Goal: Navigation & Orientation: Find specific page/section

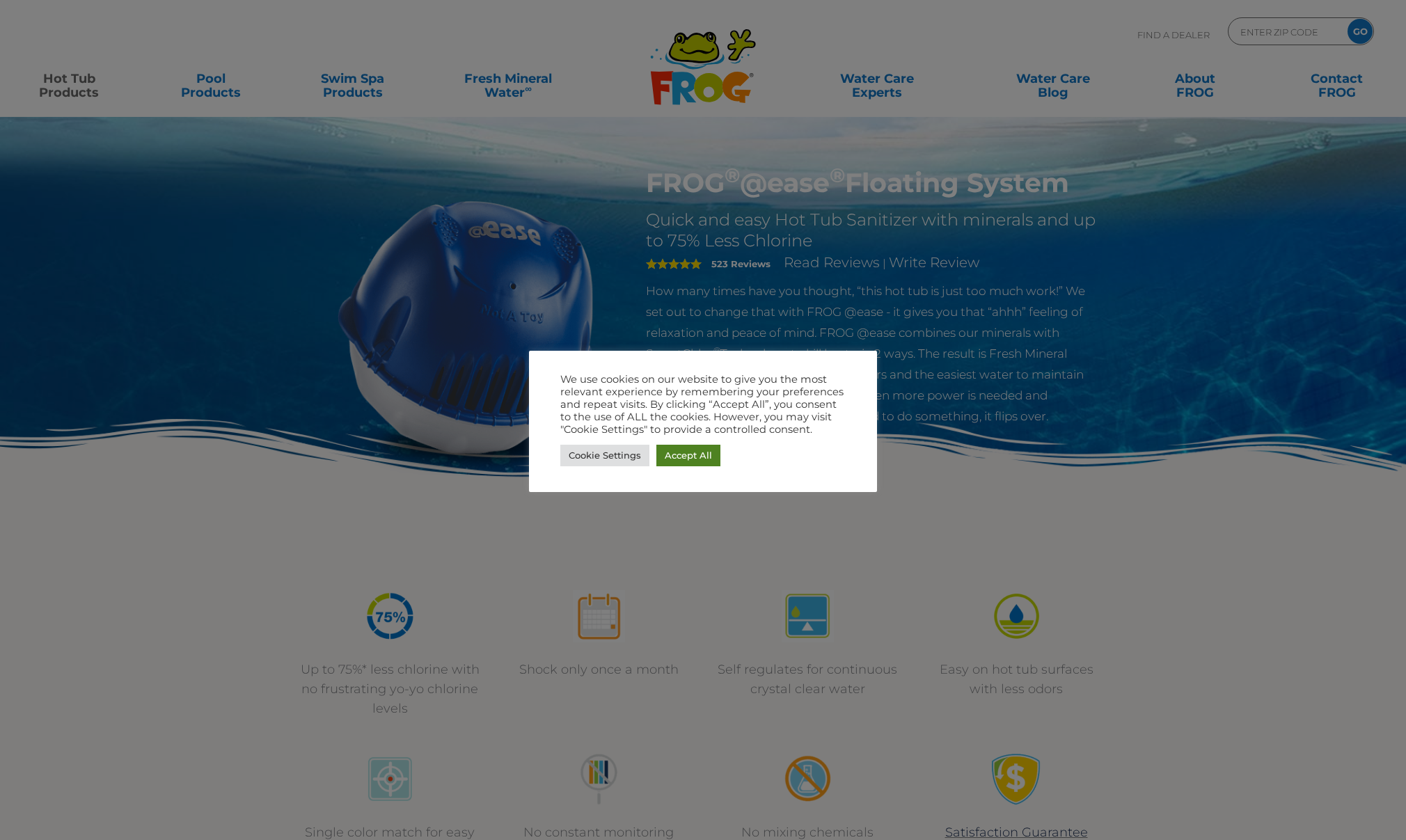
click at [682, 458] on link "Accept All" at bounding box center [688, 456] width 64 height 22
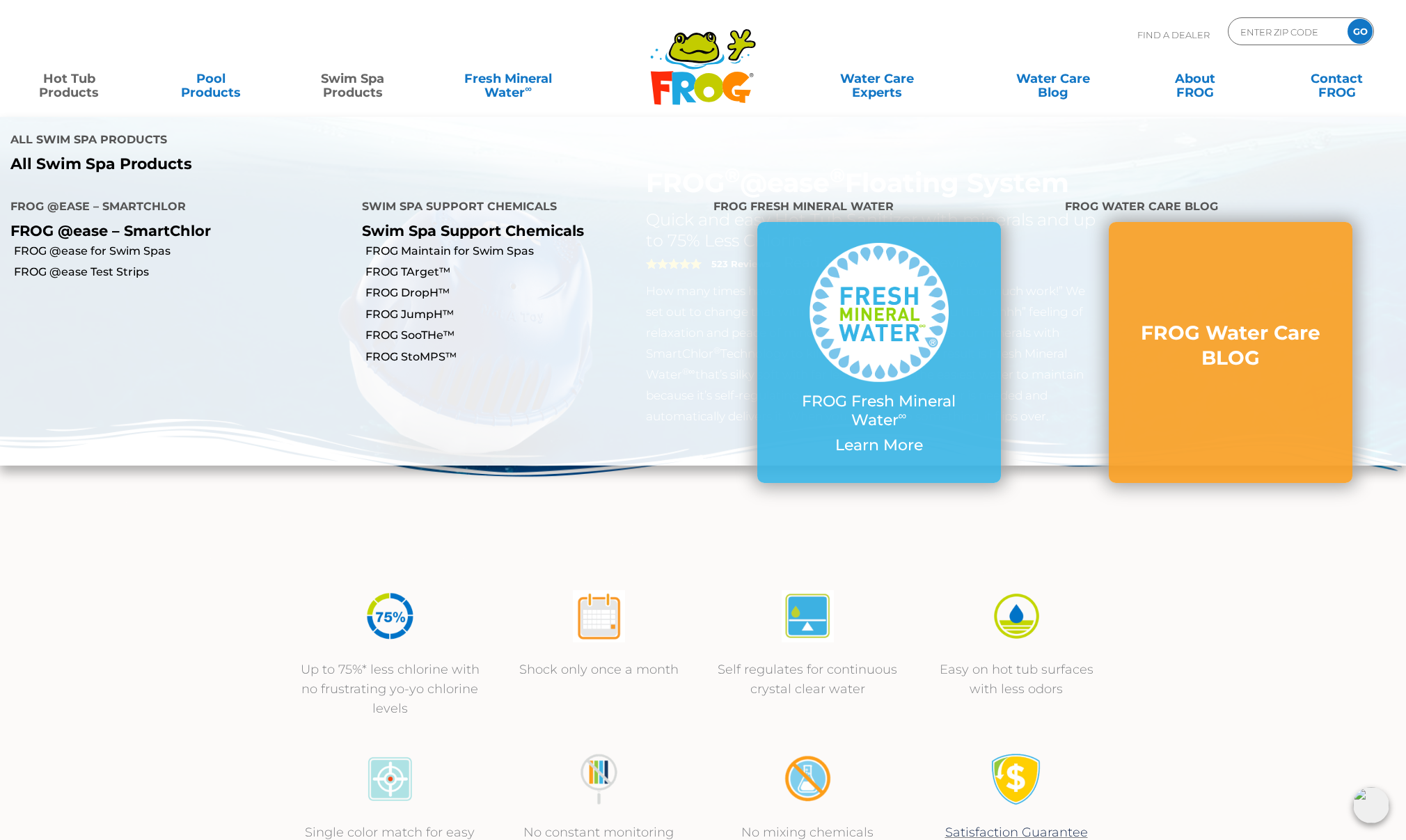
click at [357, 86] on link "Swim Spa Products" at bounding box center [352, 78] width 110 height 28
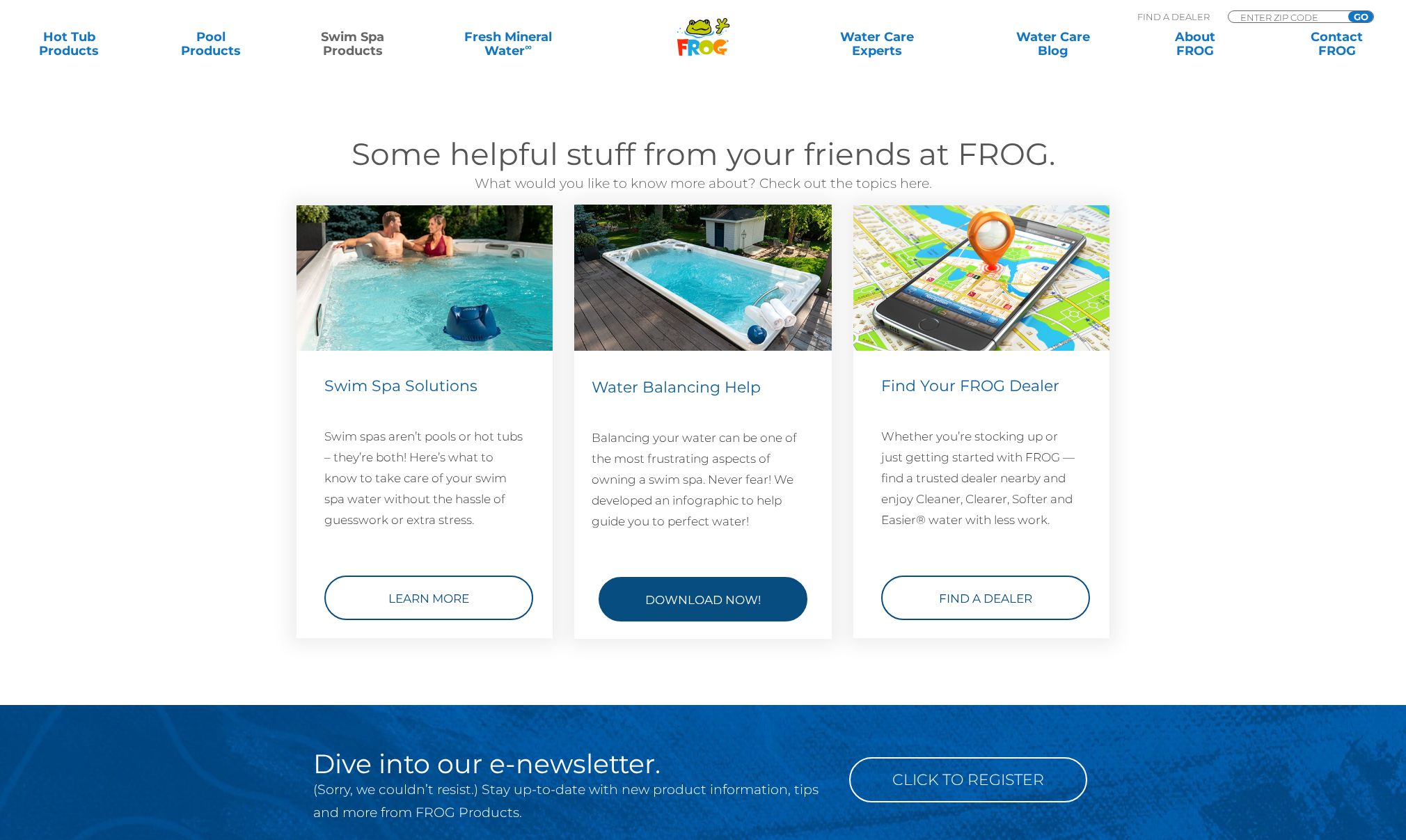
scroll to position [1791, 1]
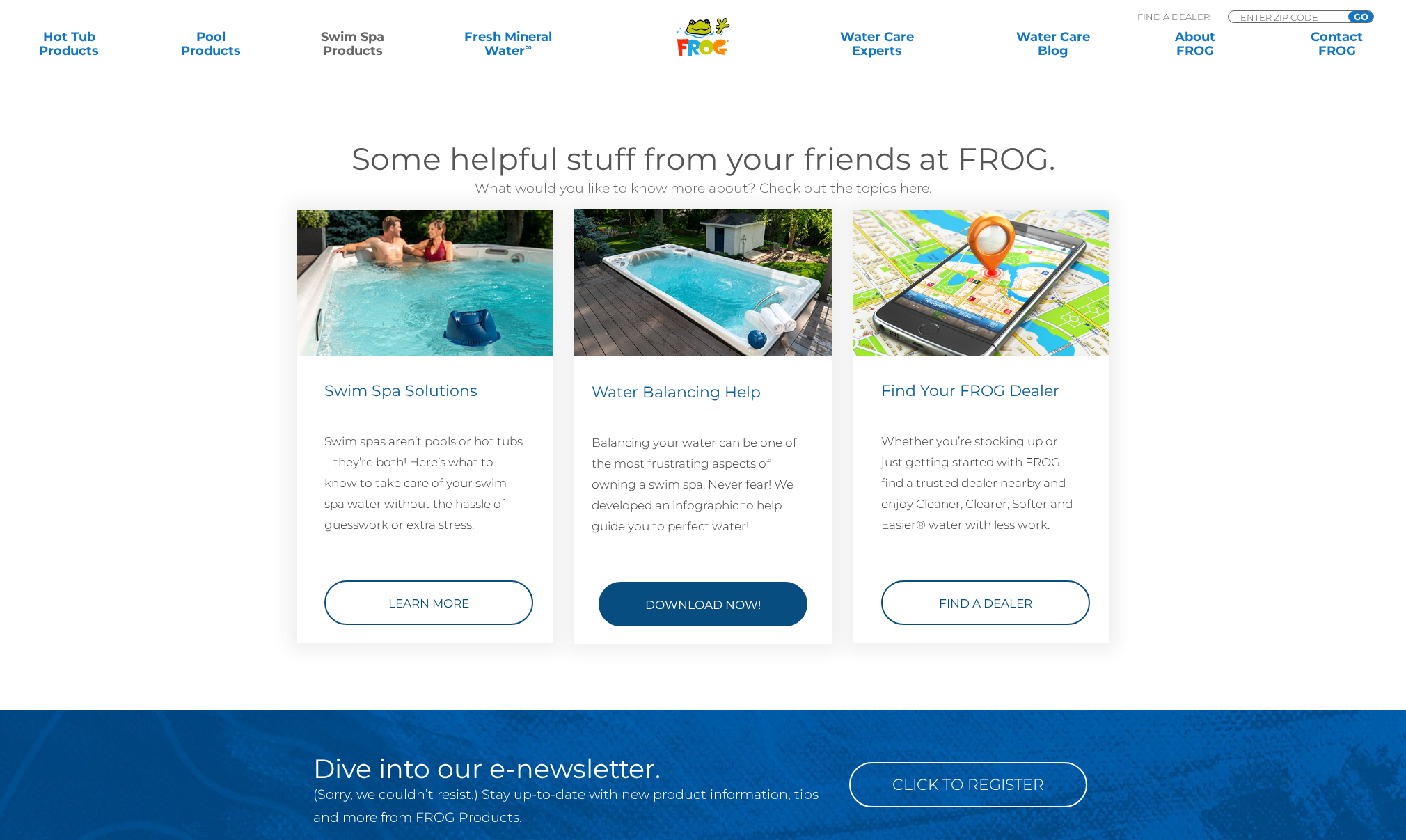
click at [746, 595] on link "Download Now!" at bounding box center [703, 604] width 209 height 44
click at [715, 610] on link "Download Now!" at bounding box center [703, 604] width 209 height 44
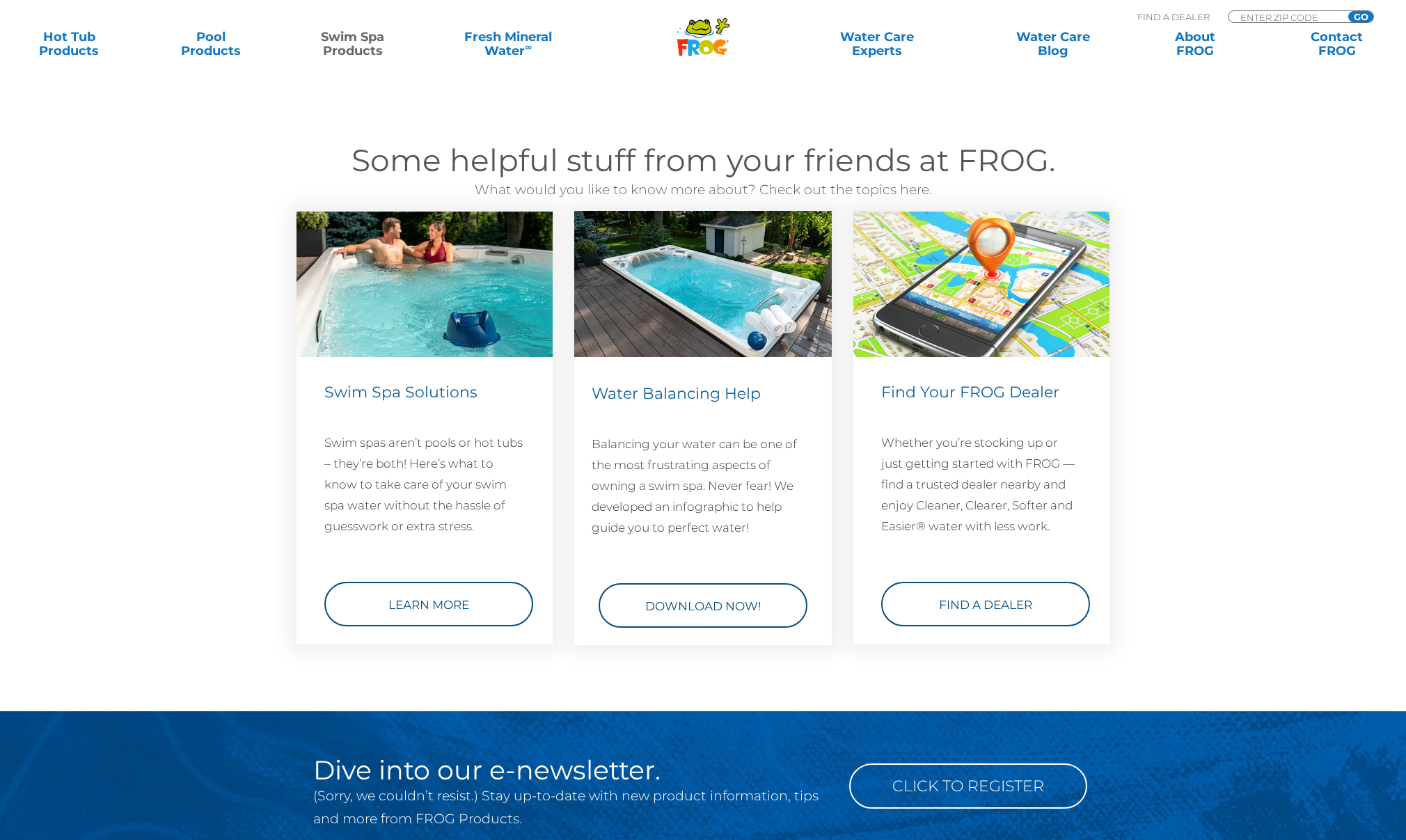
scroll to position [1790, 0]
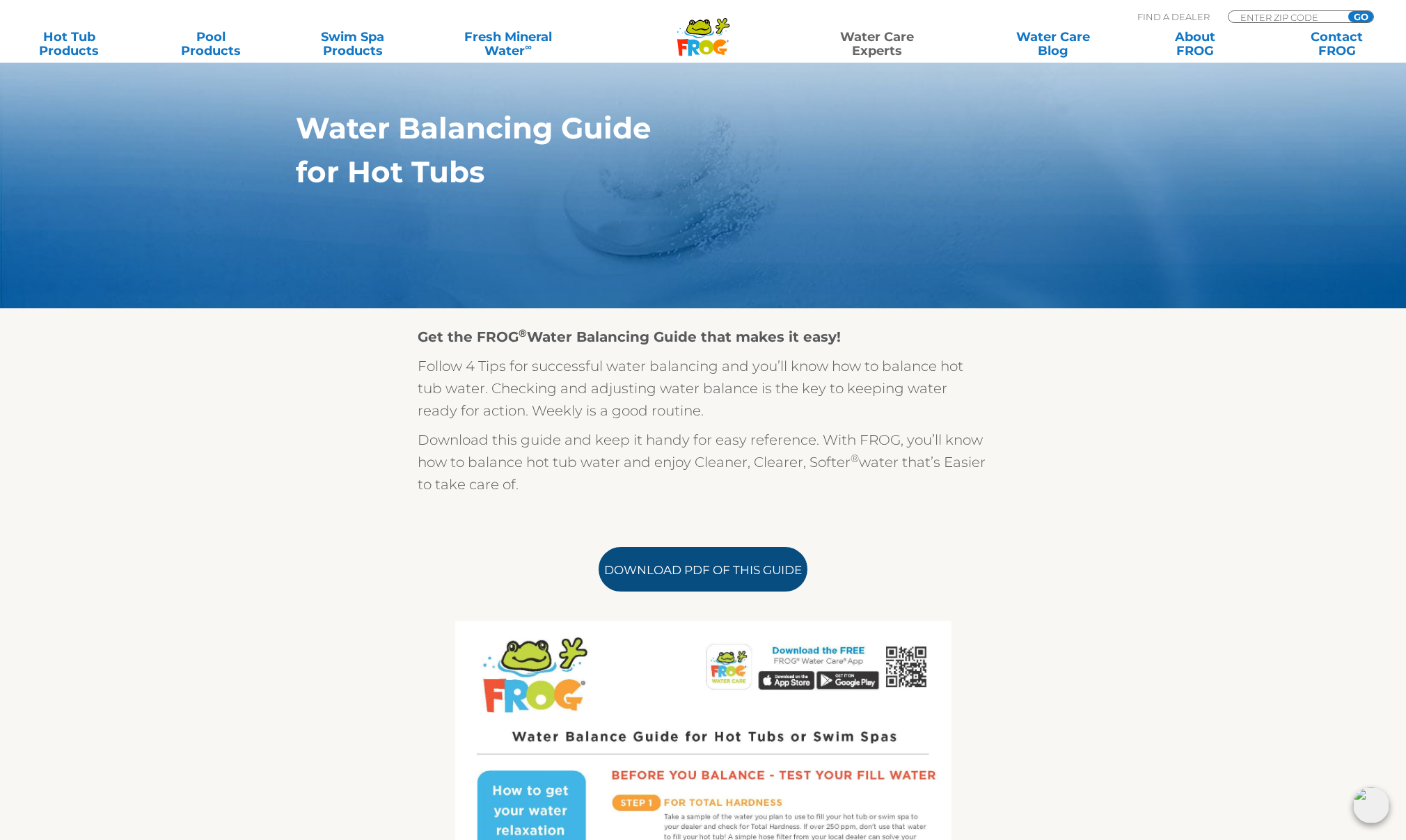
scroll to position [154, 0]
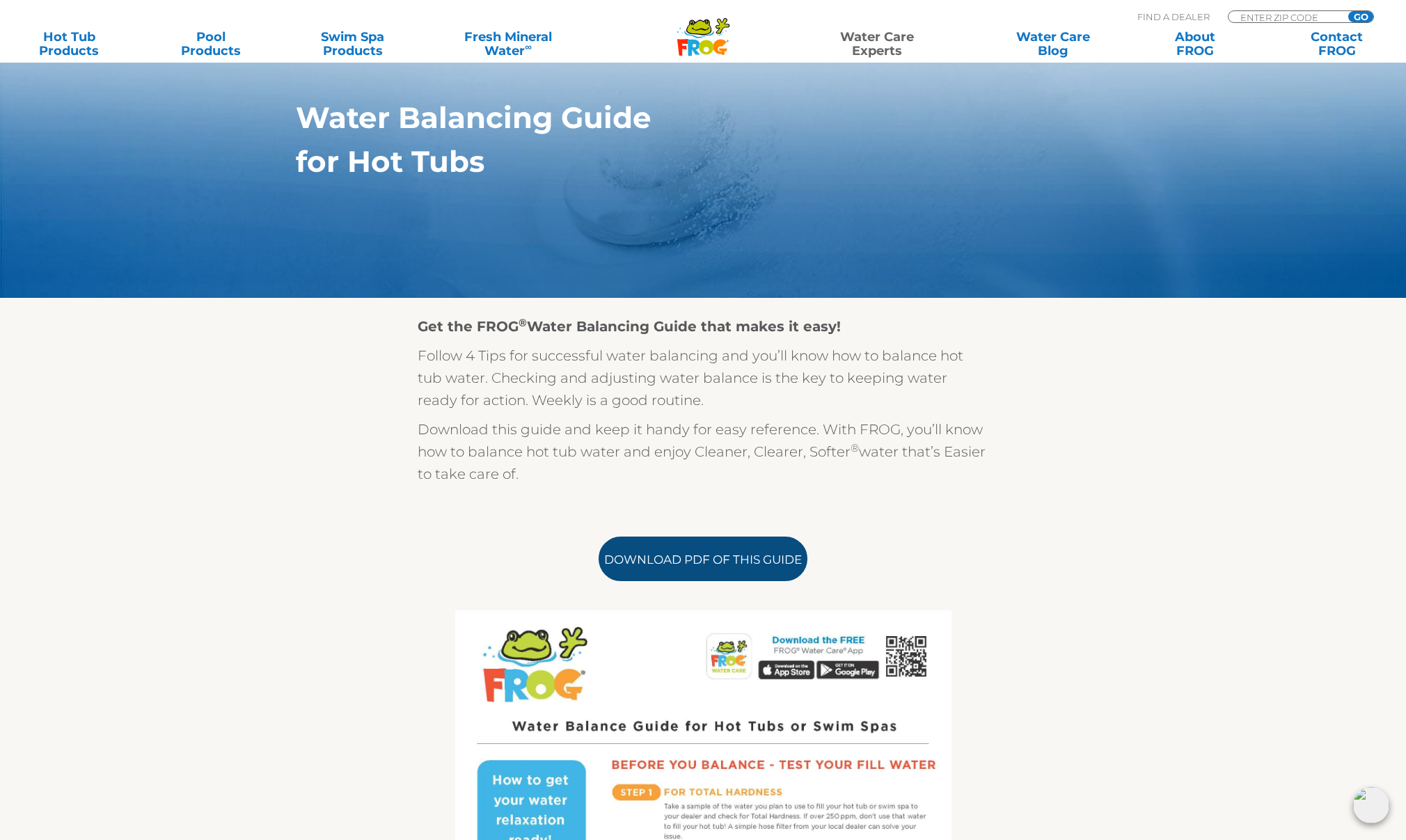
click at [721, 567] on link "Download PDF of this Guide" at bounding box center [703, 559] width 209 height 44
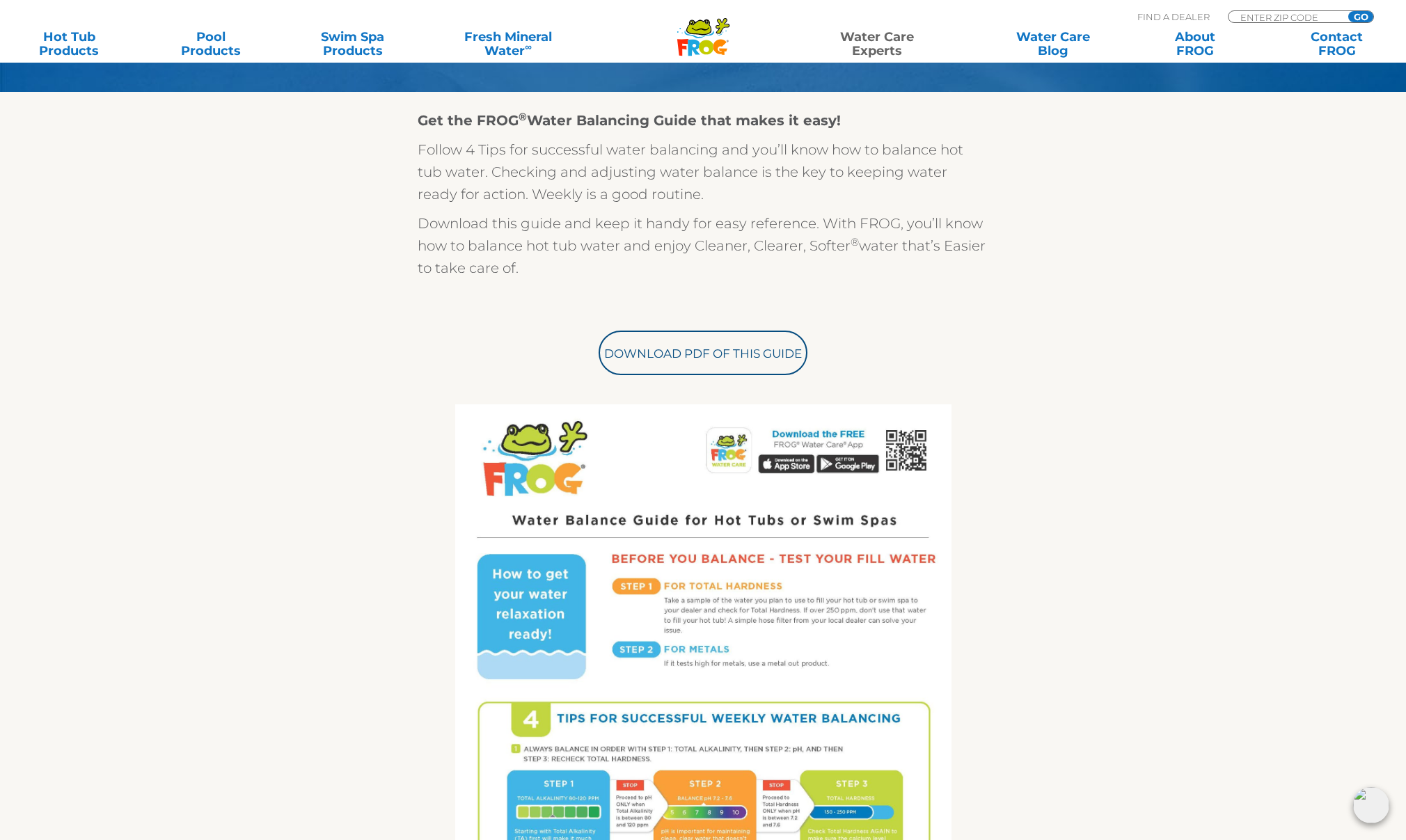
scroll to position [409, 0]
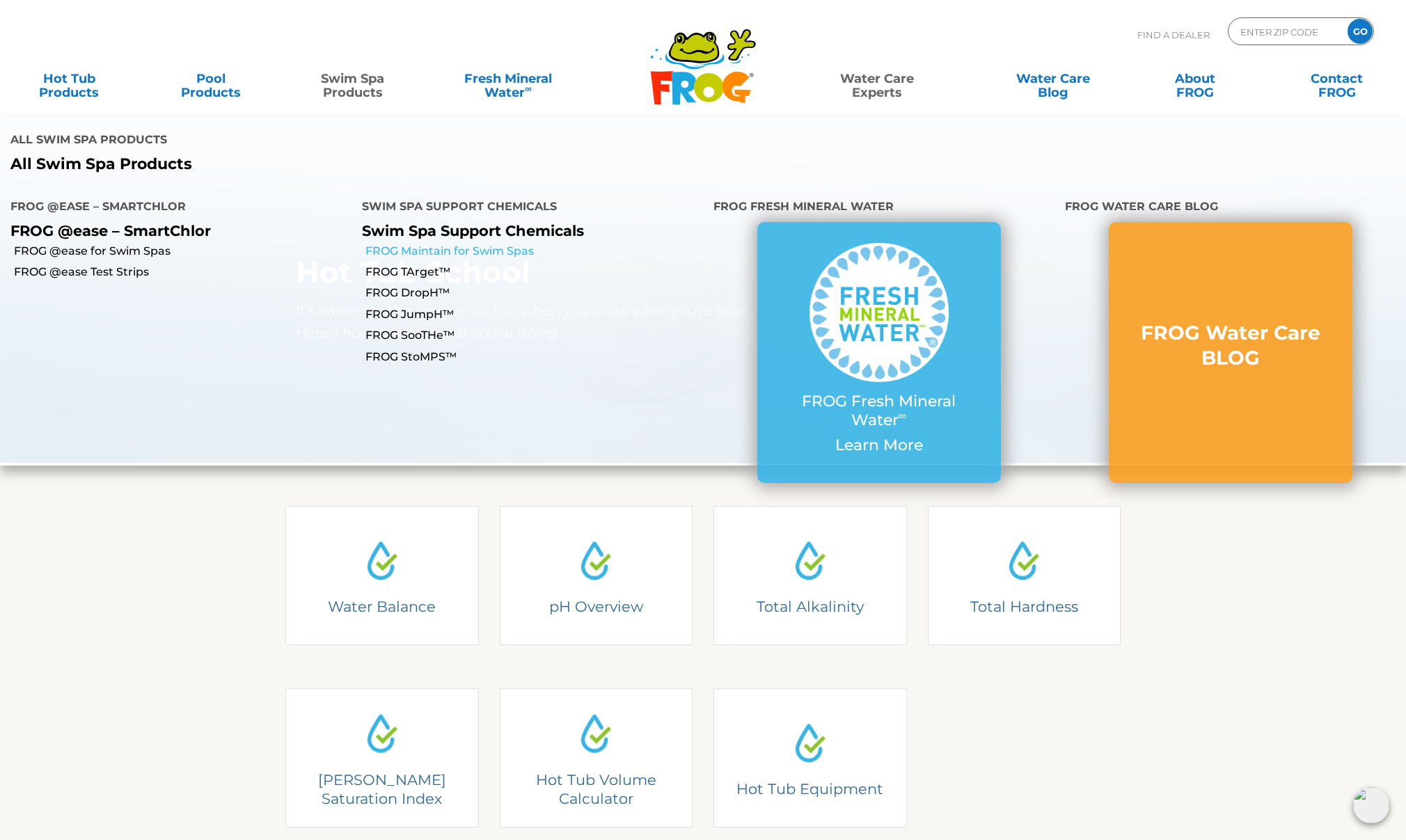
click at [416, 244] on link "FROG Maintain for Swim Spas" at bounding box center [534, 251] width 337 height 15
click at [427, 265] on link "FROG TArget™" at bounding box center [534, 272] width 337 height 15
click at [426, 286] on link "FROG DropH™" at bounding box center [534, 293] width 337 height 15
click at [428, 307] on link "FROG JumpH™" at bounding box center [534, 315] width 337 height 15
click at [428, 328] on link "FROG SooTHe™" at bounding box center [534, 336] width 337 height 15
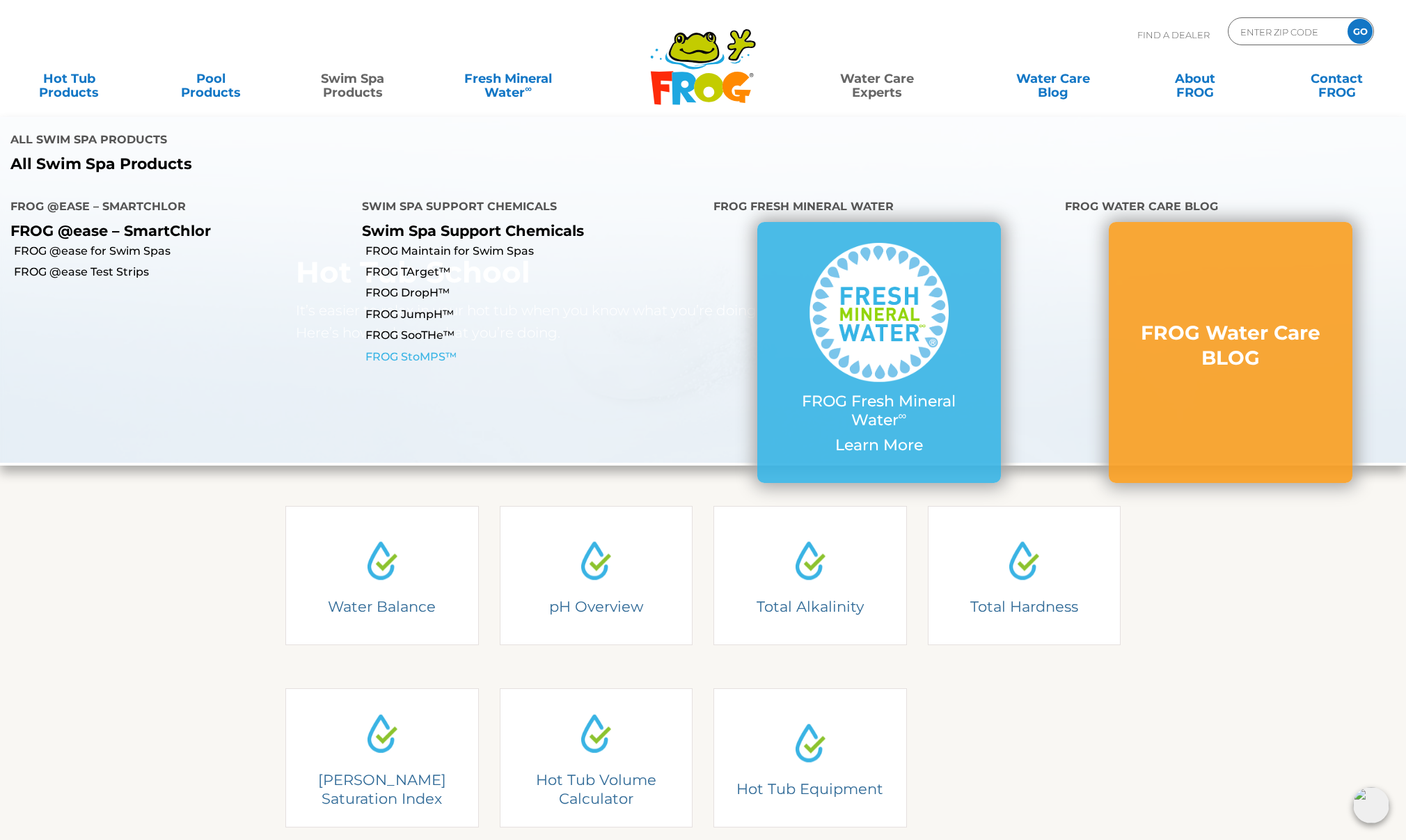
click at [412, 349] on link "FROG StoMPS™" at bounding box center [534, 357] width 337 height 15
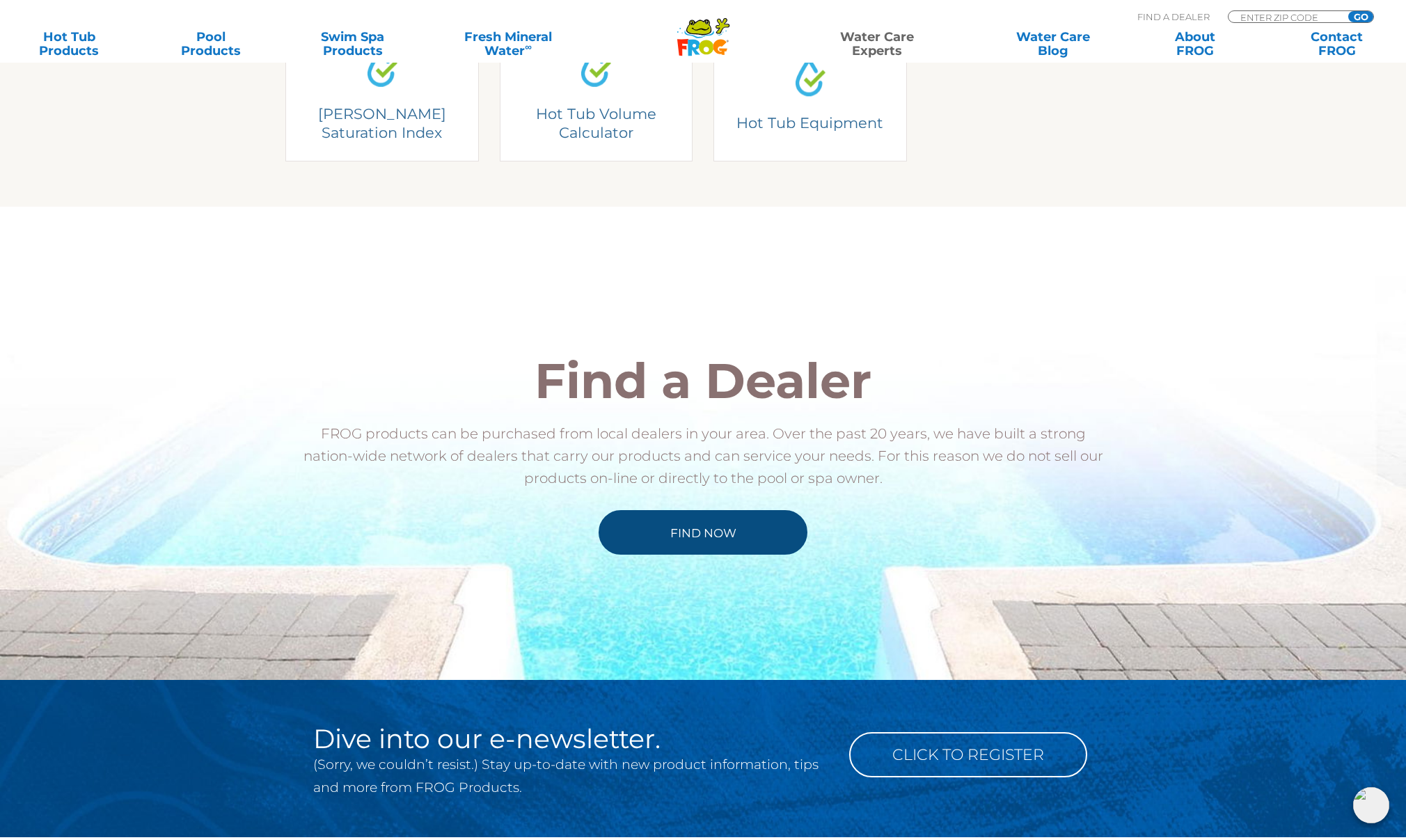
scroll to position [666, 0]
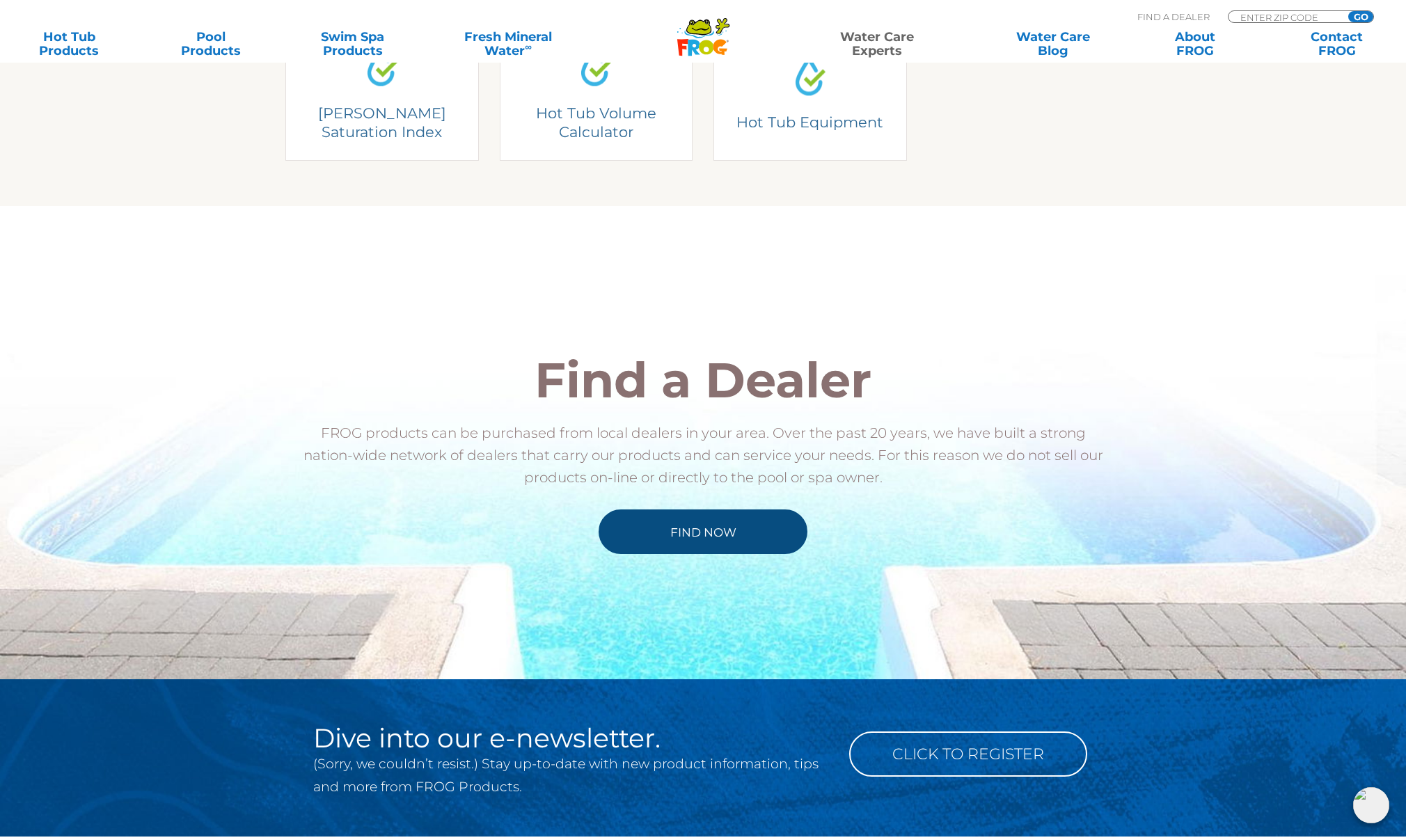
click at [713, 543] on link "Find Now" at bounding box center [703, 531] width 209 height 44
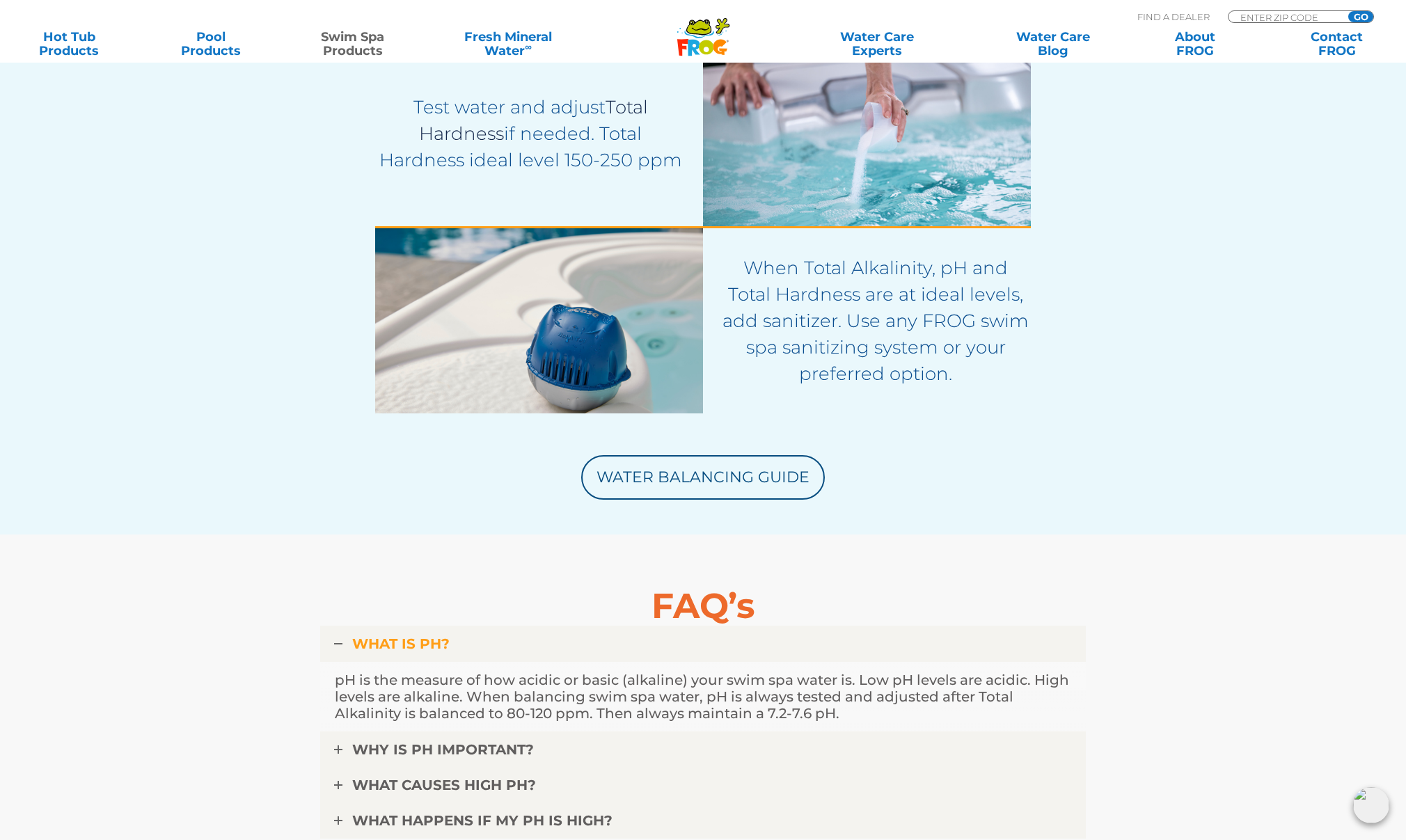
scroll to position [2992, 0]
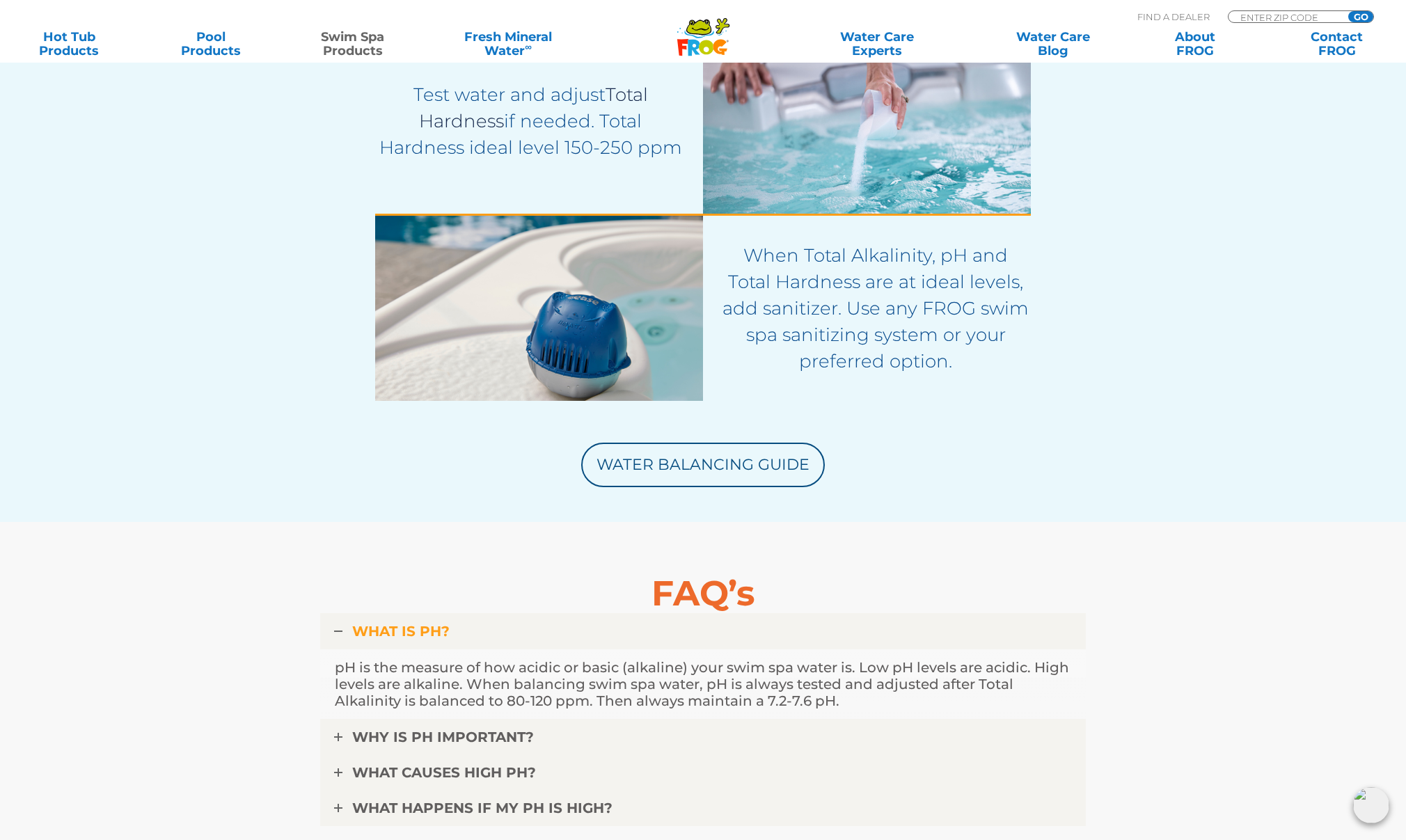
drag, startPoint x: 676, startPoint y: 457, endPoint x: 646, endPoint y: 436, distance: 36.6
click at [676, 455] on link "Water Balancing Guide" at bounding box center [703, 464] width 244 height 44
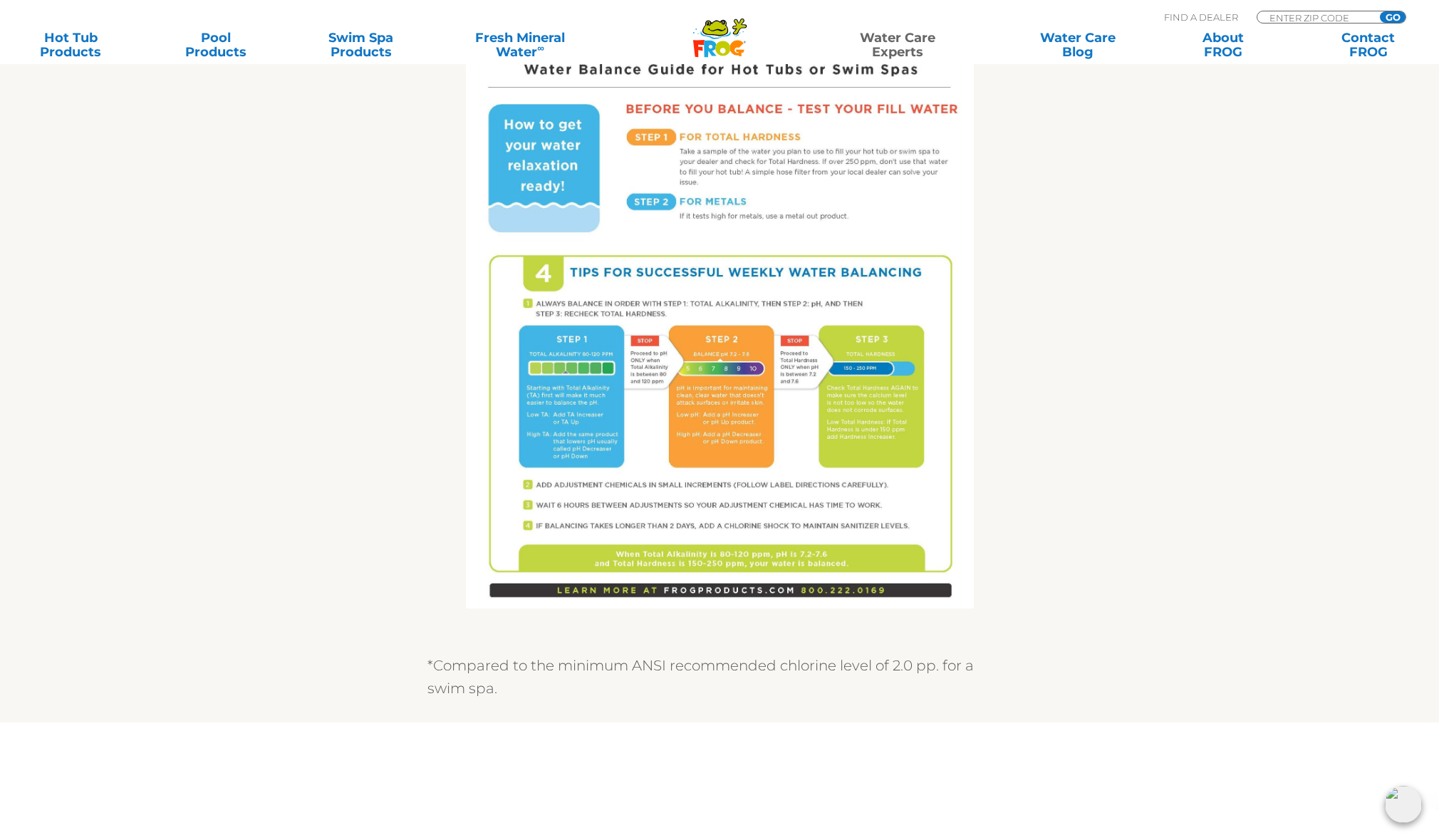
scroll to position [832, 0]
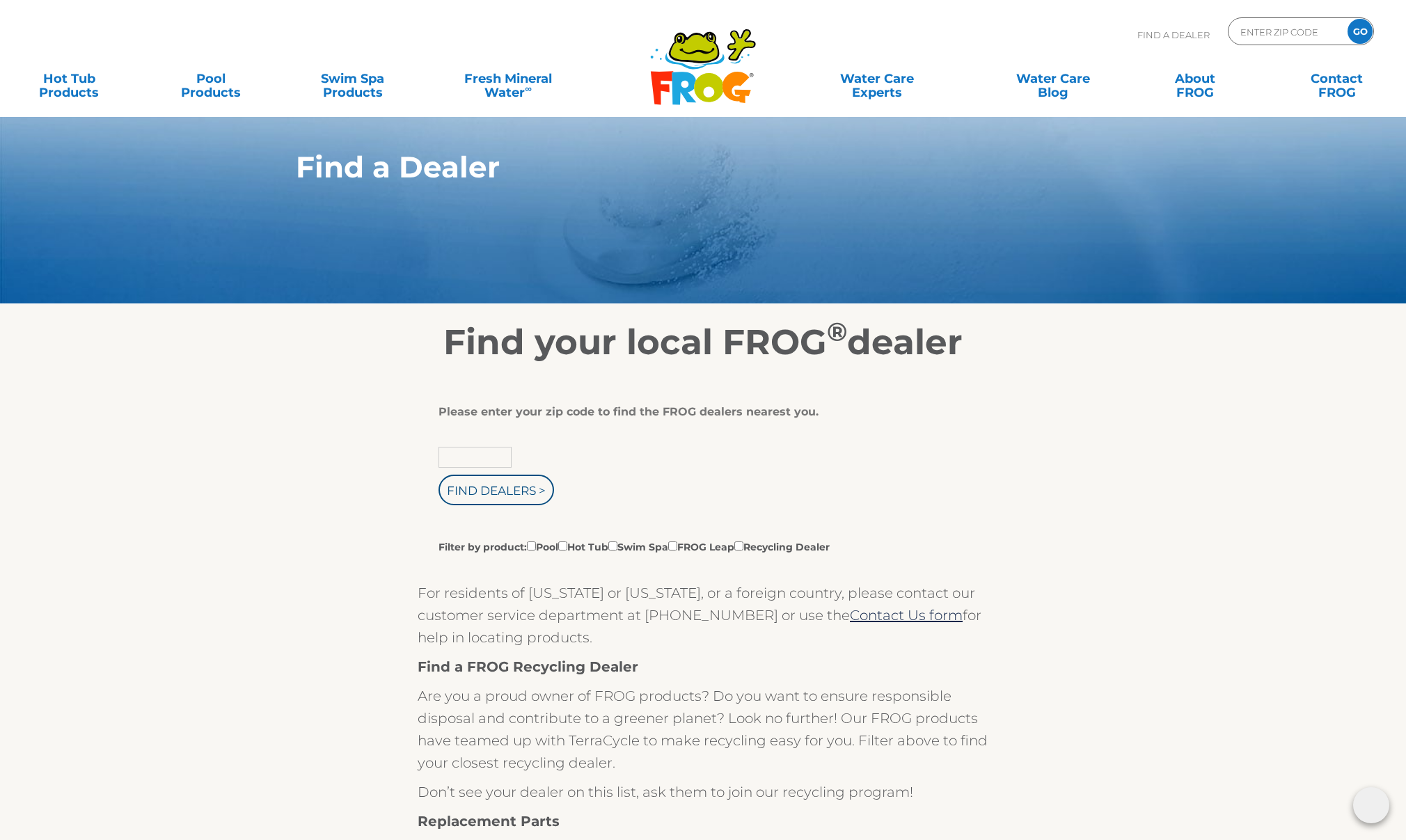
click at [476, 458] on input "text" at bounding box center [475, 457] width 73 height 21
type input "21645"
click at [497, 492] on input "Find Dealers >" at bounding box center [496, 489] width 115 height 31
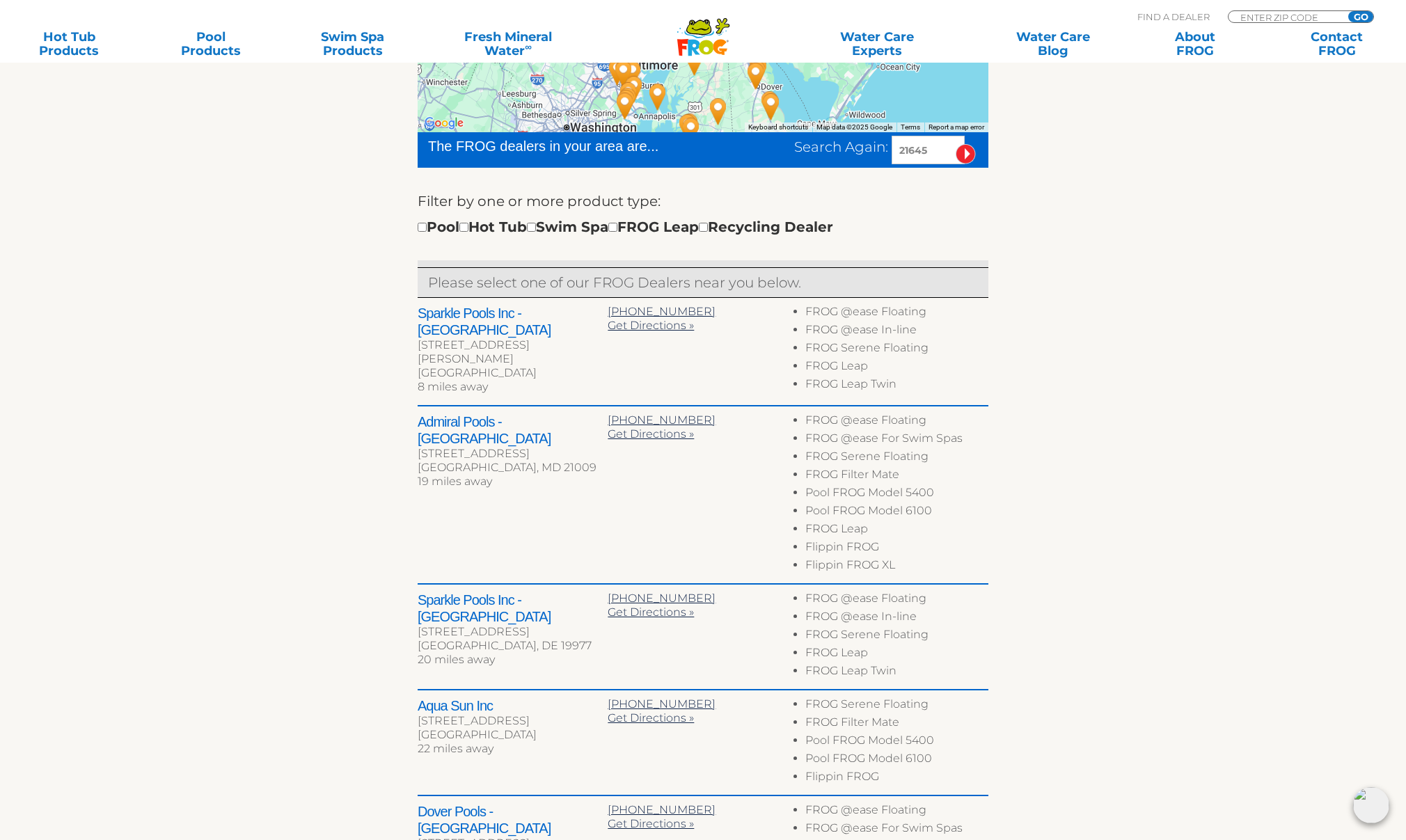
scroll to position [390, 0]
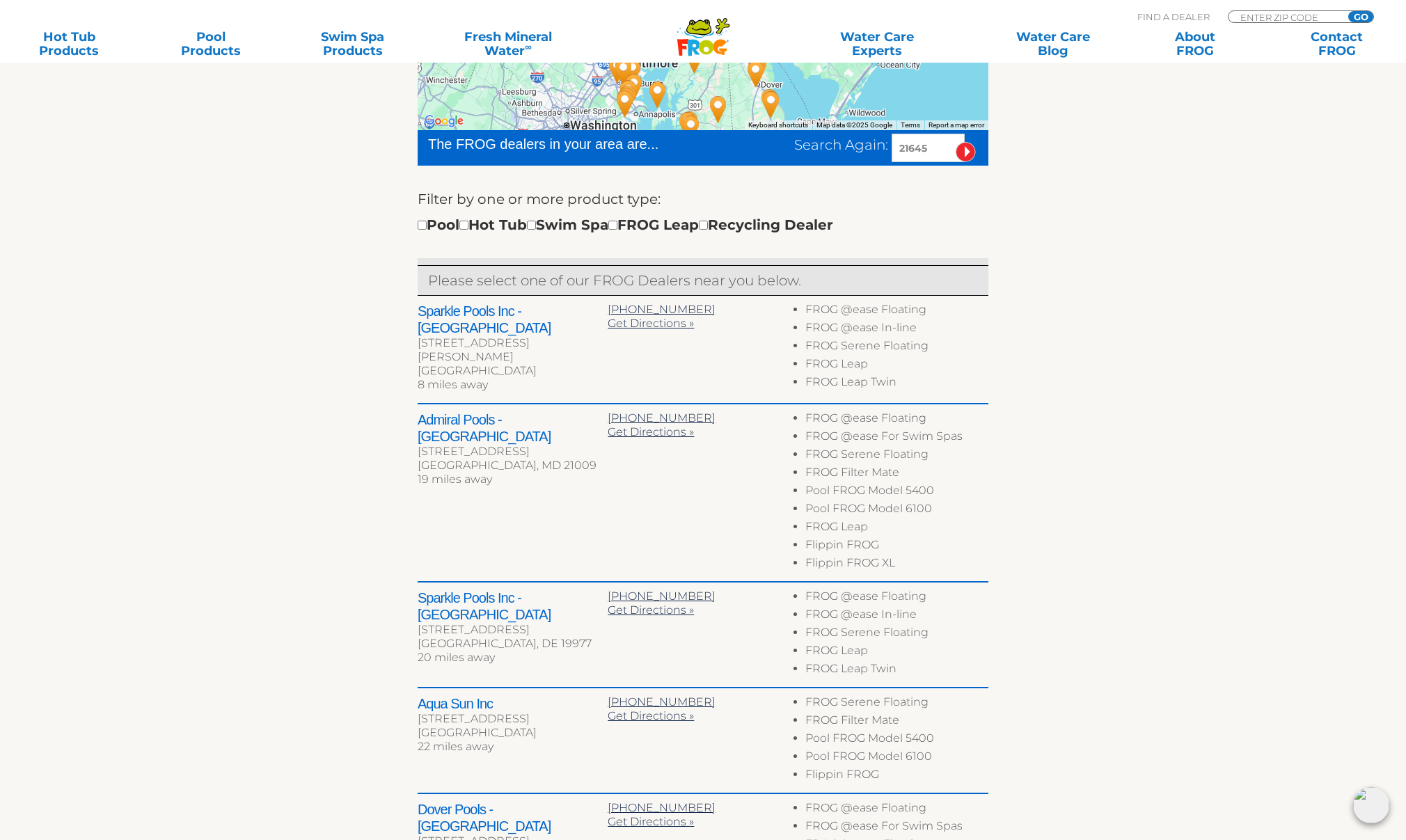
click at [536, 229] on input "checkbox" at bounding box center [531, 225] width 9 height 9
checkbox input "true"
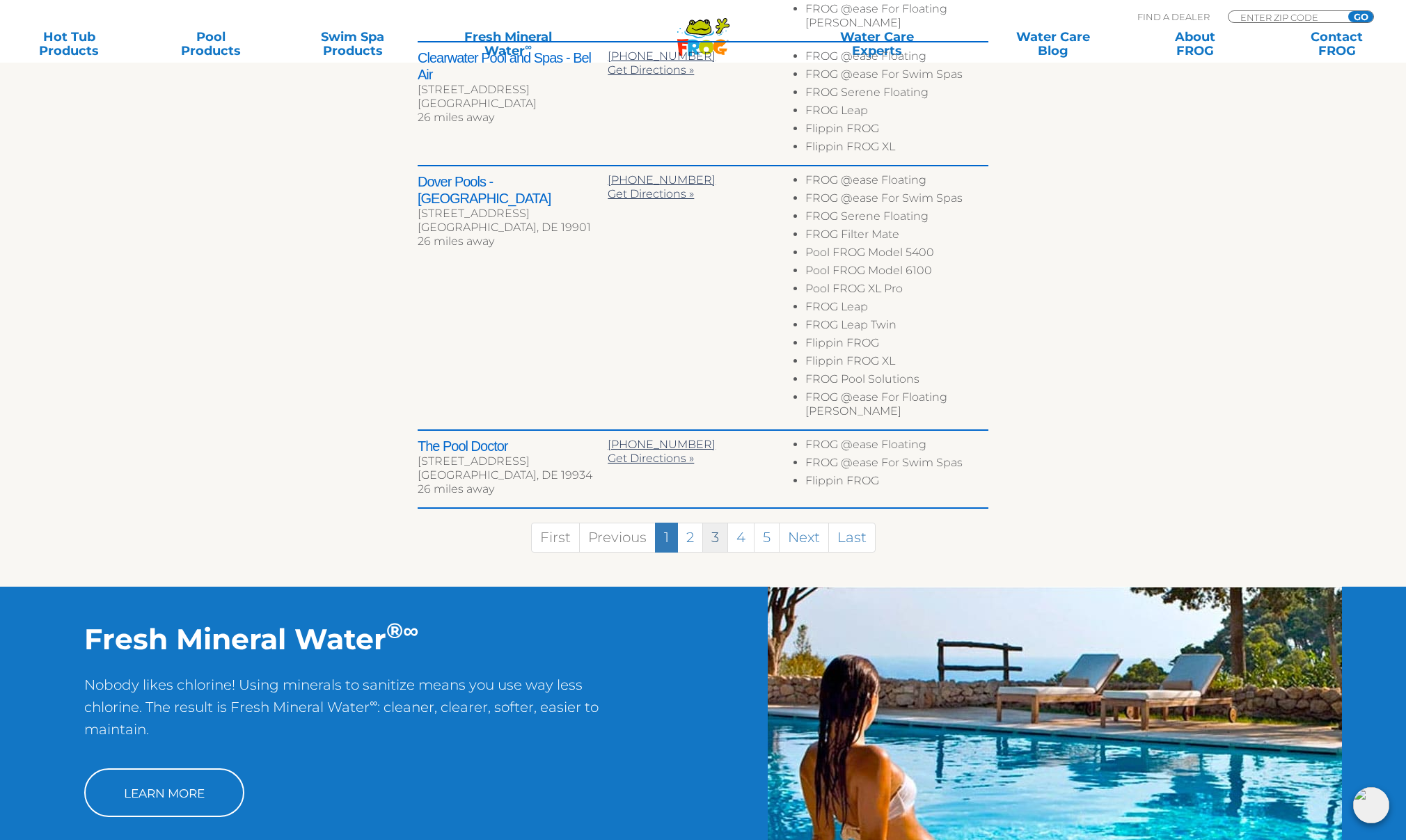
scroll to position [1068, 0]
click at [690, 523] on link "2" at bounding box center [690, 538] width 26 height 30
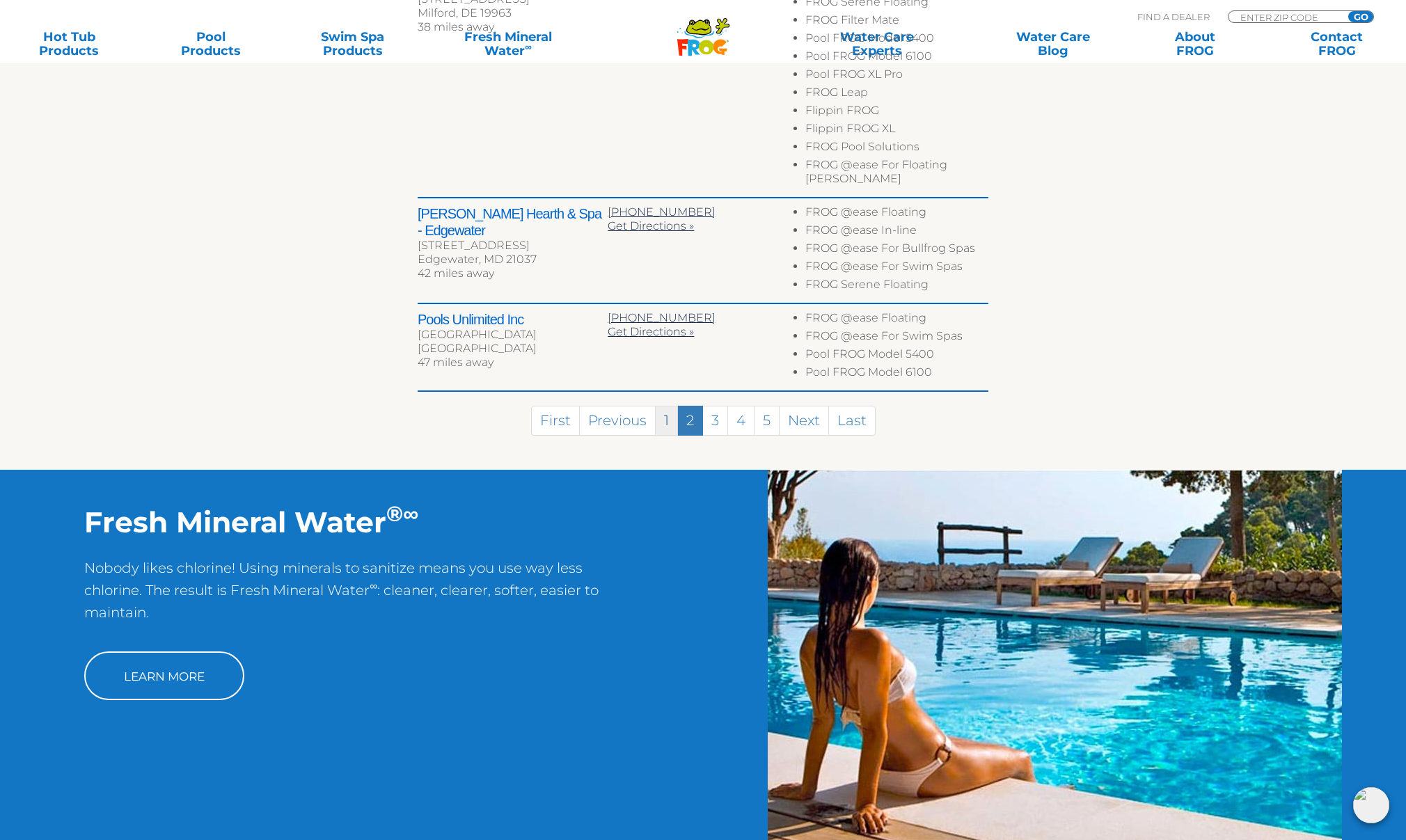
click at [663, 406] on link "1" at bounding box center [666, 421] width 23 height 30
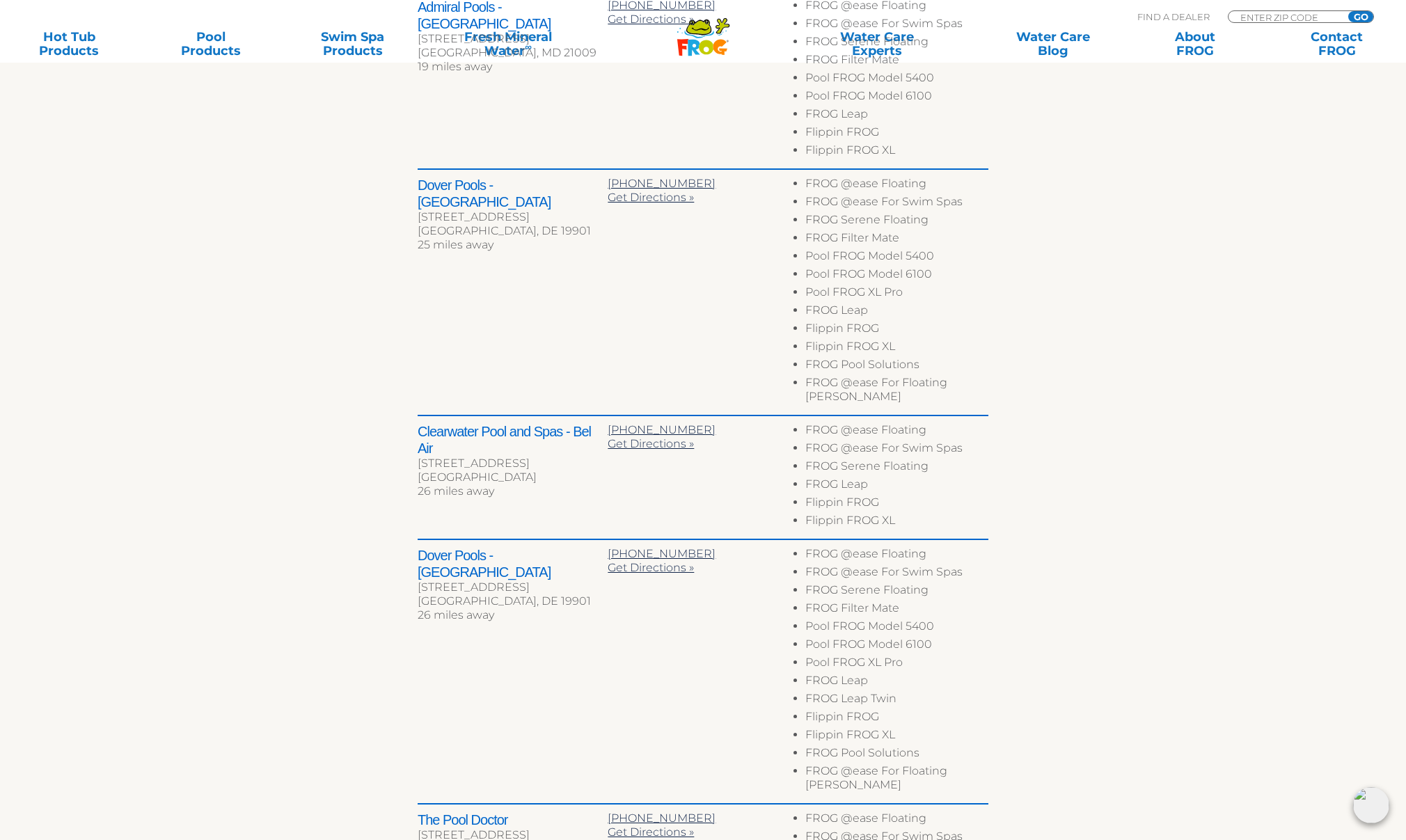
scroll to position [697, 0]
click at [654, 194] on span "Get Directions »" at bounding box center [650, 194] width 86 height 13
